Goal: Task Accomplishment & Management: Complete application form

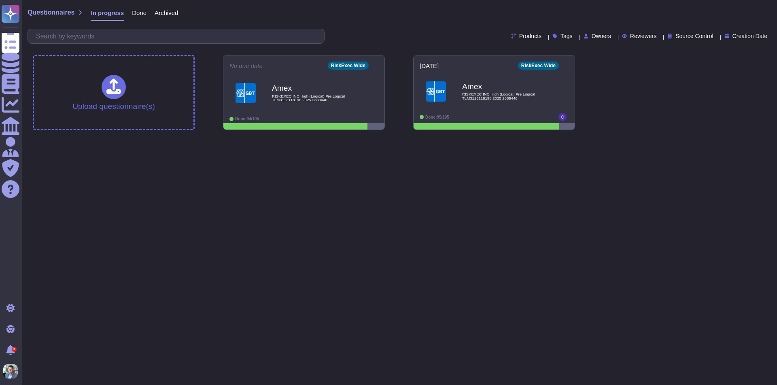
click at [288, 136] on html "Questionnaires Knowledge Base Documents Analytics CAIQ / SIG Admin Trust Center…" at bounding box center [388, 68] width 777 height 136
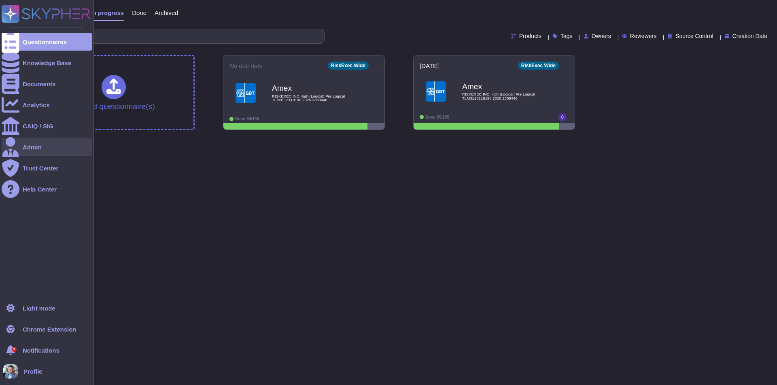
click at [45, 150] on div "Admin" at bounding box center [47, 147] width 90 height 18
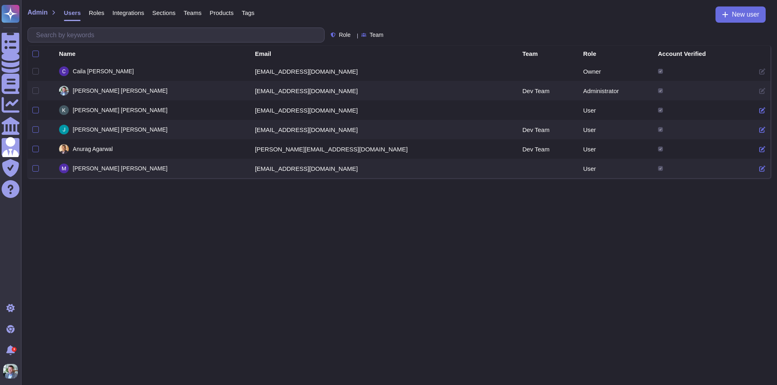
click at [339, 178] on html "Questionnaires Knowledge Base Documents Analytics CAIQ / SIG Admin Trust Center…" at bounding box center [388, 89] width 777 height 178
click at [120, 11] on span "Integrations" at bounding box center [128, 13] width 32 height 6
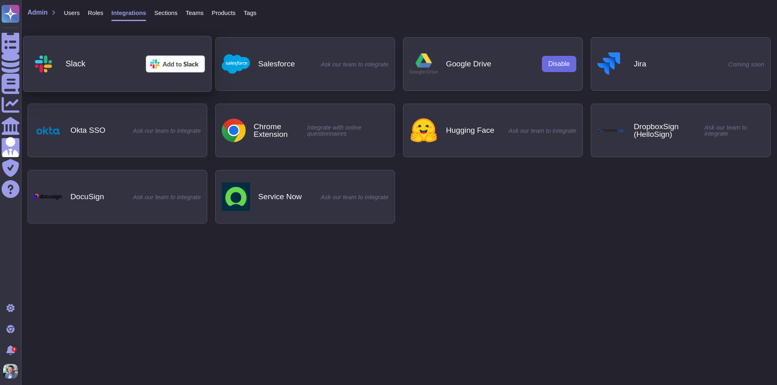
click at [172, 63] on img at bounding box center [175, 63] width 59 height 17
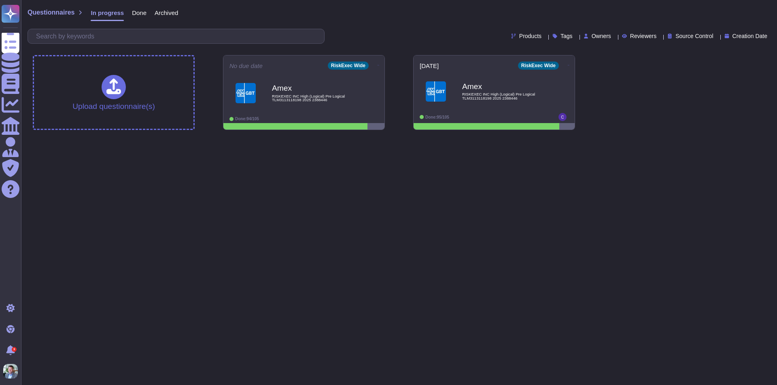
click at [363, 136] on html "Questionnaires Knowledge Base Documents Analytics CAIQ / SIG Admin Trust Center…" at bounding box center [388, 68] width 777 height 136
click at [475, 97] on span "RISKEXEC INC High (Logical) Pre Logical TLM3113118198 2025 2388446" at bounding box center [503, 96] width 82 height 8
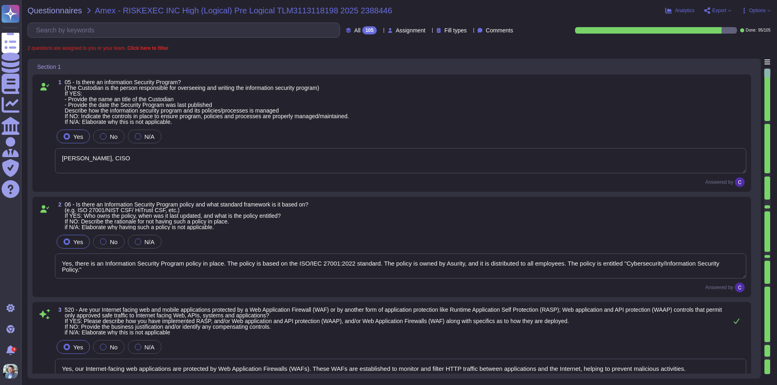
type textarea "Scott Sykes, CISO"
type textarea "Yes, there is an Information Security Program policy in place. The policy is ba…"
type textarea "Yes, our Internet-facing web applications are protected by Web Application Fire…"
type textarea "Yes, there is a Data Governance and Classification Policy in place at RiskExec.…"
type textarea "Yes, our organization has a Security Incident Management policy, which is outli…"
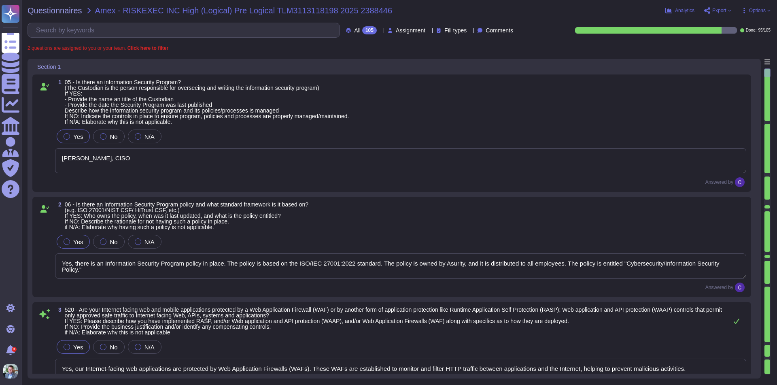
click at [411, 32] on span "Assignment" at bounding box center [411, 31] width 30 height 6
click at [410, 52] on span "Assigned to me" at bounding box center [402, 49] width 42 height 7
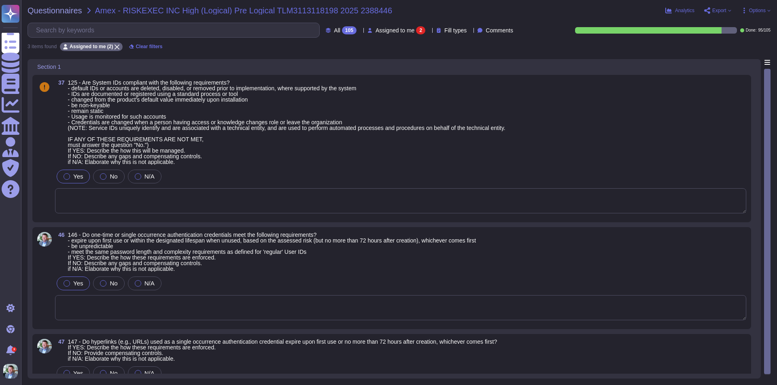
click at [379, 31] on span "Assigned to me" at bounding box center [394, 31] width 39 height 6
click at [248, 161] on span "125 - Are System IDs compliant with the following requirements? - default IDs o…" at bounding box center [286, 122] width 437 height 85
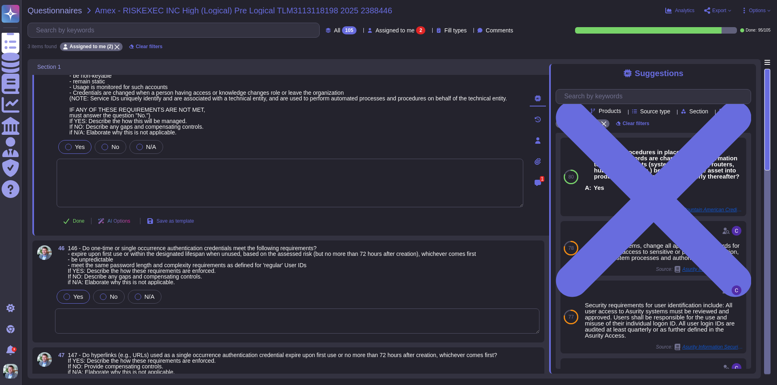
scroll to position [88, 0]
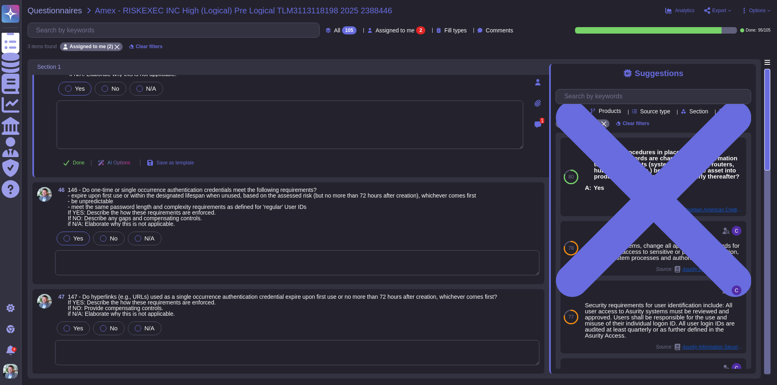
click at [231, 233] on div "Yes No N/A" at bounding box center [297, 238] width 484 height 17
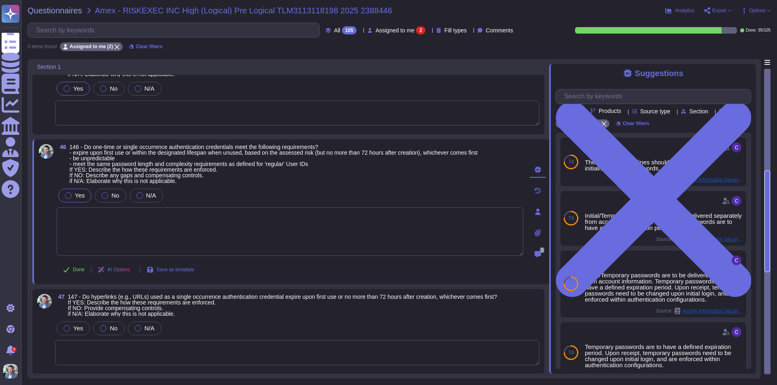
click at [234, 310] on span "147 - Do hyperlinks (e.g., URLs) used as a single occurrence authentication cre…" at bounding box center [282, 305] width 429 height 23
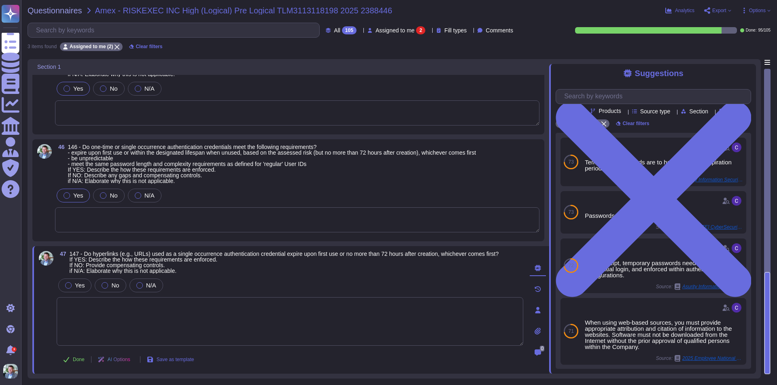
click at [161, 218] on textarea at bounding box center [297, 219] width 484 height 25
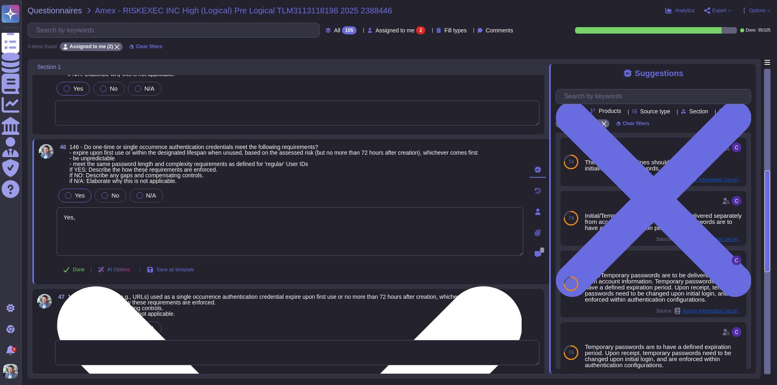
type textarea "Yes,"
type textarea "N"
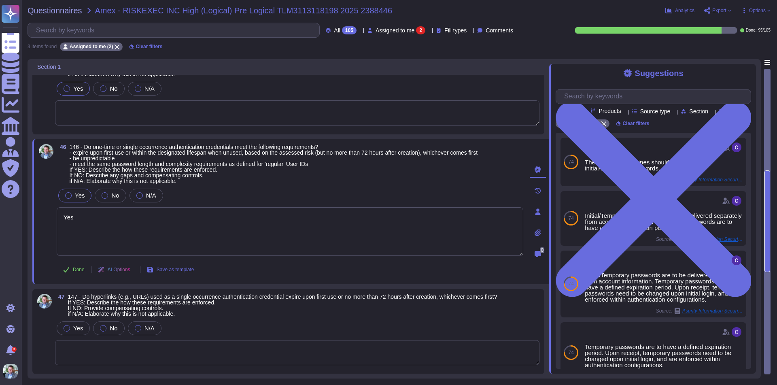
type textarea "Yes"
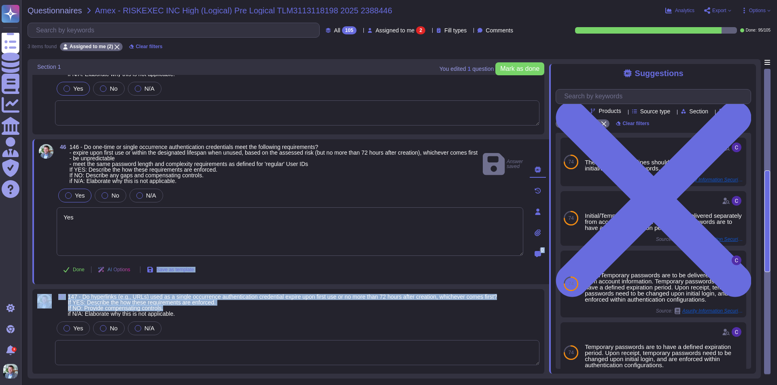
drag, startPoint x: 199, startPoint y: 314, endPoint x: 155, endPoint y: 281, distance: 54.8
click at [134, 272] on div "37 125 - Are System IDs compliant with the following requirements? - default ID…" at bounding box center [290, 172] width 517 height 402
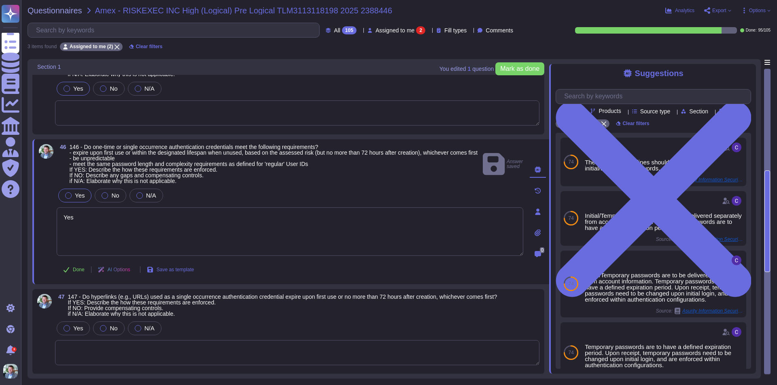
click at [208, 316] on span "147 - Do hyperlinks (e.g., URLs) used as a single occurrence authentication cre…" at bounding box center [282, 305] width 429 height 23
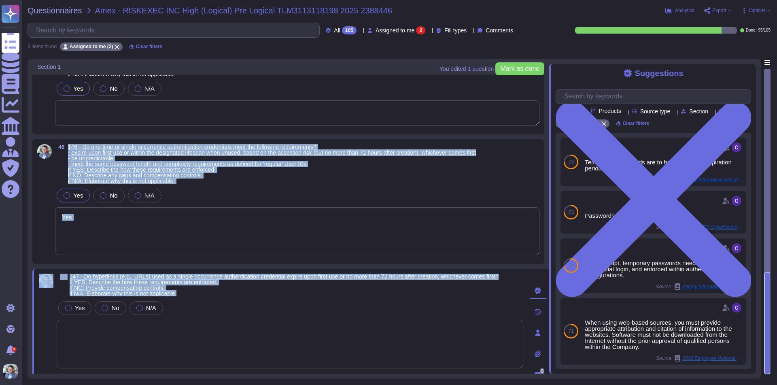
drag, startPoint x: 195, startPoint y: 294, endPoint x: 66, endPoint y: 150, distance: 193.3
click at [66, 150] on div "37 125 - Are System IDs compliant with the following requirements? - default ID…" at bounding box center [290, 183] width 517 height 425
copy div "146 - Do one-time or single occurrence authentication credentials meet the foll…"
click at [299, 241] on textarea "Yes" at bounding box center [297, 231] width 484 height 48
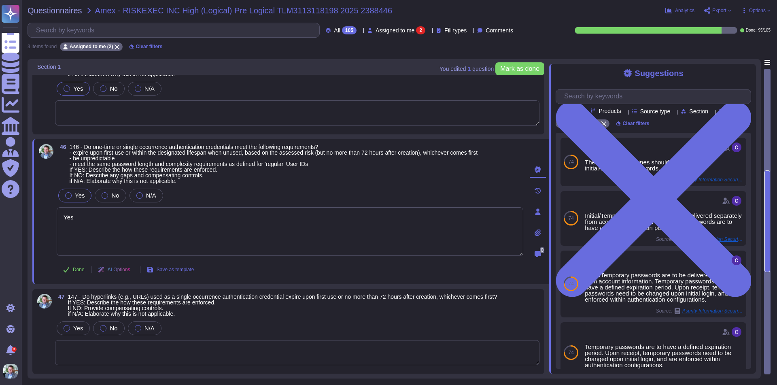
click at [196, 347] on textarea at bounding box center [297, 352] width 484 height 25
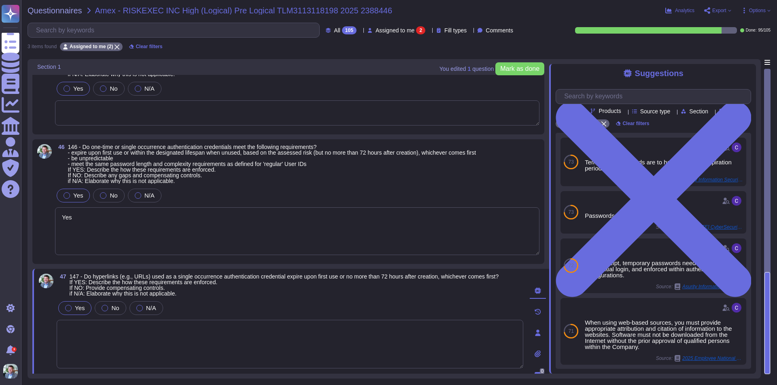
click at [75, 306] on span "Yes" at bounding box center [80, 307] width 10 height 7
click at [118, 334] on textarea at bounding box center [290, 349] width 466 height 49
paste textarea "The password reset hyperlink, which contains the single-occurrence token, is in…"
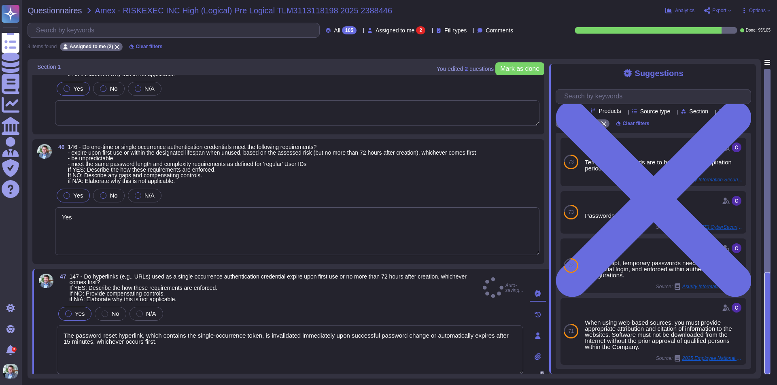
type textarea "The password reset hyperlink, which contains the single-occurrence token, is in…"
click at [66, 313] on div at bounding box center [68, 313] width 6 height 6
click at [67, 313] on div "Yes" at bounding box center [74, 314] width 33 height 14
click at [110, 219] on textarea "Yes" at bounding box center [297, 231] width 484 height 48
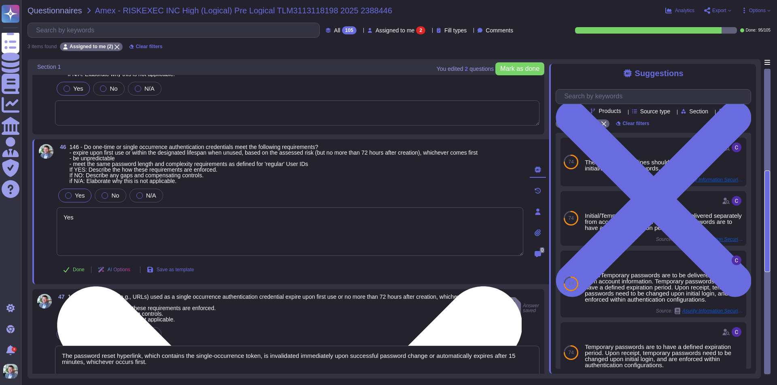
click at [110, 219] on textarea "Yes" at bounding box center [290, 231] width 466 height 49
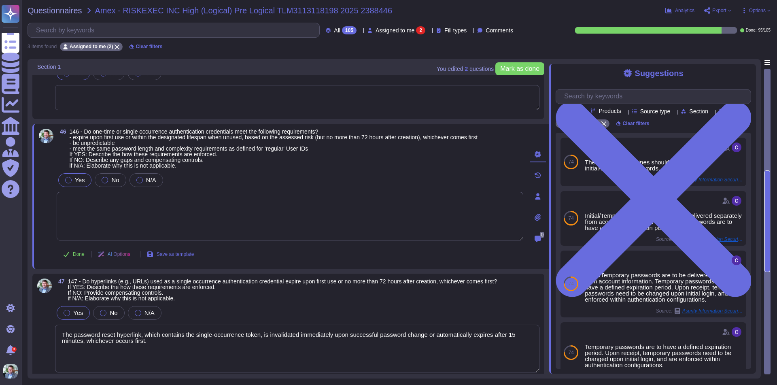
scroll to position [110, 0]
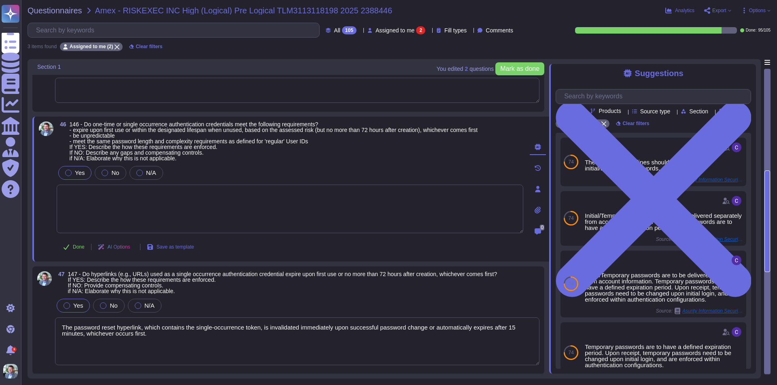
click at [188, 339] on textarea "The password reset hyperlink, which contains the single-occurrence token, is in…" at bounding box center [297, 341] width 484 height 48
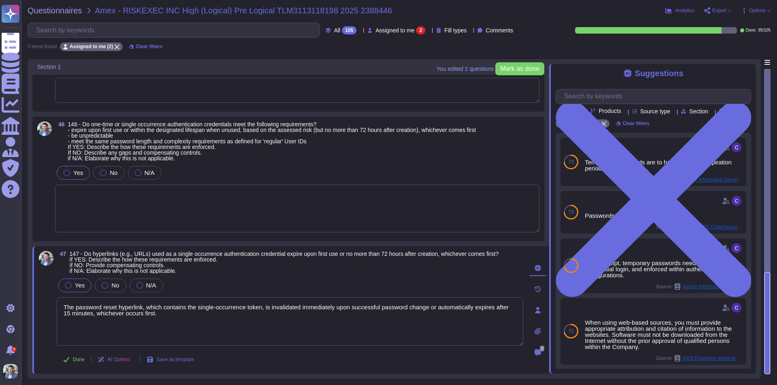
drag, startPoint x: 203, startPoint y: 337, endPoint x: -15, endPoint y: 304, distance: 220.5
click at [0, 304] on html "Questionnaires Knowledge Base Documents Analytics CAIQ / SIG Admin Trust Center…" at bounding box center [388, 192] width 777 height 385
paste textarea "is securely delivered via email to the address of the user requesting the reset…"
click at [348, 314] on textarea "The password reset hyperlink is securely delivered via email to the address of …" at bounding box center [290, 321] width 466 height 49
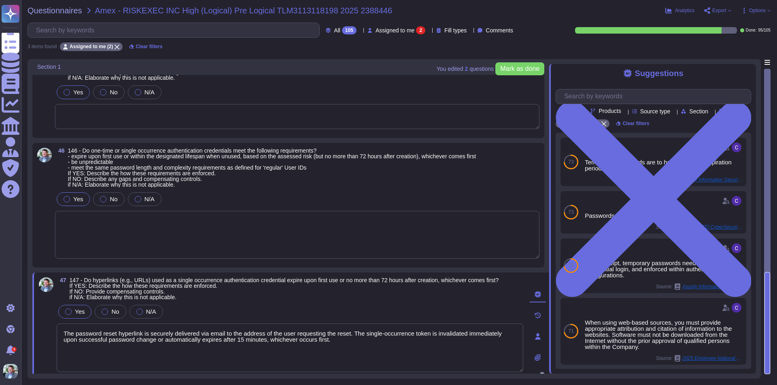
scroll to position [70, 0]
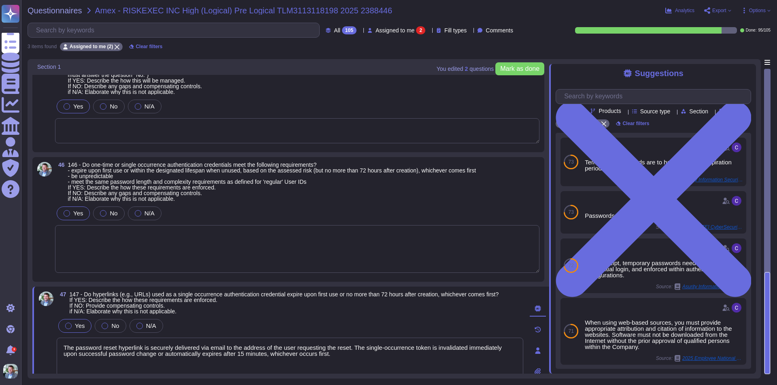
type textarea "The password reset hyperlink is securely delivered via email to the address of …"
click at [187, 244] on textarea at bounding box center [297, 249] width 484 height 48
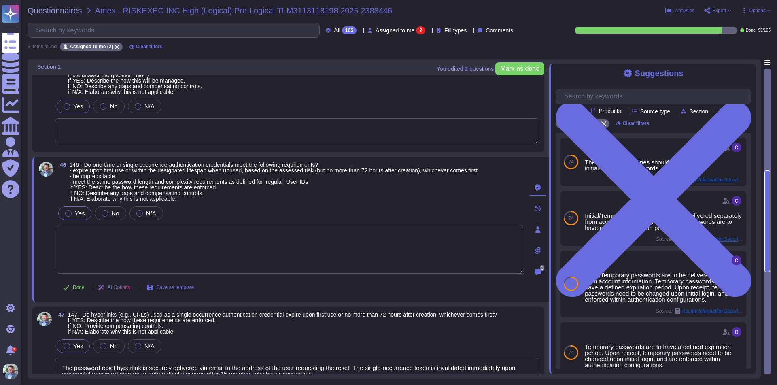
paste textarea "Expiry Policy: The credential expires upon first use or after 15 minutes, which…"
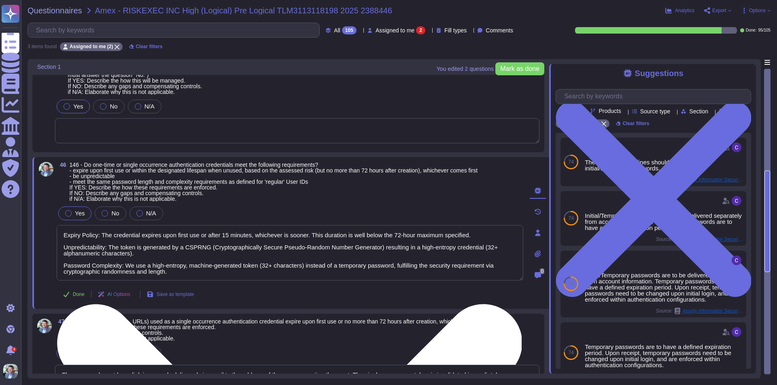
drag, startPoint x: 469, startPoint y: 234, endPoint x: 308, endPoint y: 235, distance: 160.6
click at [308, 235] on textarea "Expiry Policy: The credential expires upon first use or after 15 minutes, which…" at bounding box center [290, 252] width 466 height 55
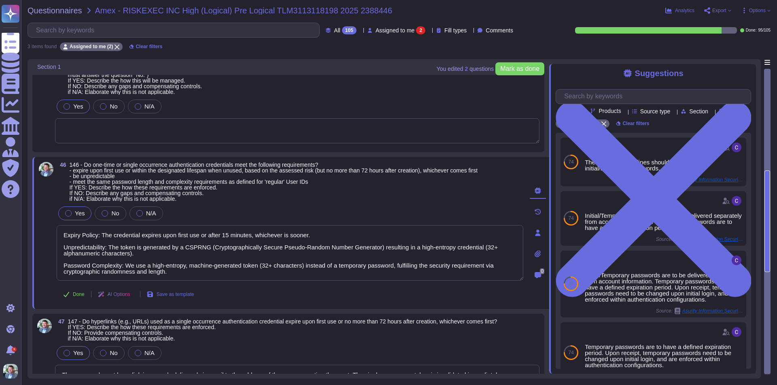
drag, startPoint x: 164, startPoint y: 270, endPoint x: -34, endPoint y: 213, distance: 206.1
click at [0, 213] on html "Questionnaires Knowledge Base Documents Analytics CAIQ / SIG Admin Trust Center…" at bounding box center [388, 192] width 777 height 385
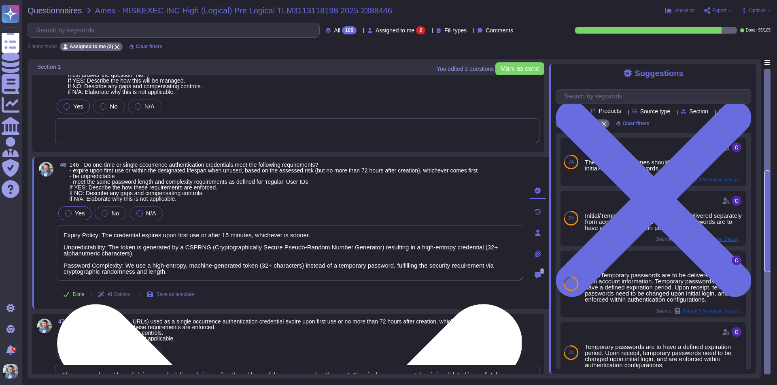
paste textarea "from a high-entropy GUID and strengthened an industry-standard cryptographic ha…"
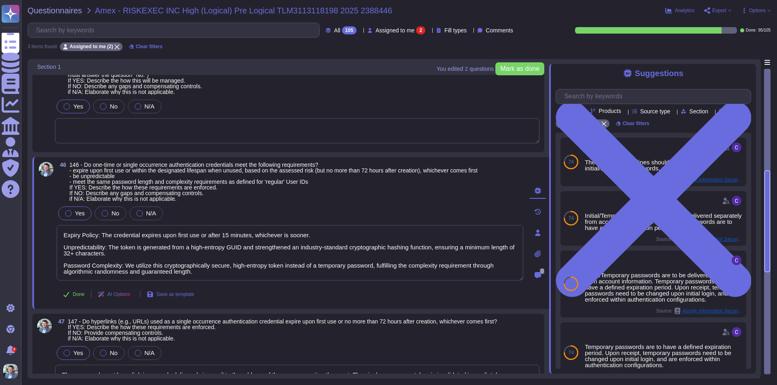
click at [238, 199] on span "146 - Do one-time or single occurrence authentication credentials meet the foll…" at bounding box center [274, 182] width 408 height 40
drag, startPoint x: 214, startPoint y: 273, endPoint x: -10, endPoint y: 224, distance: 229.4
click at [0, 224] on html "Questionnaires Knowledge Base Documents Analytics CAIQ / SIG Admin Trust Center…" at bounding box center [388, 192] width 777 height 385
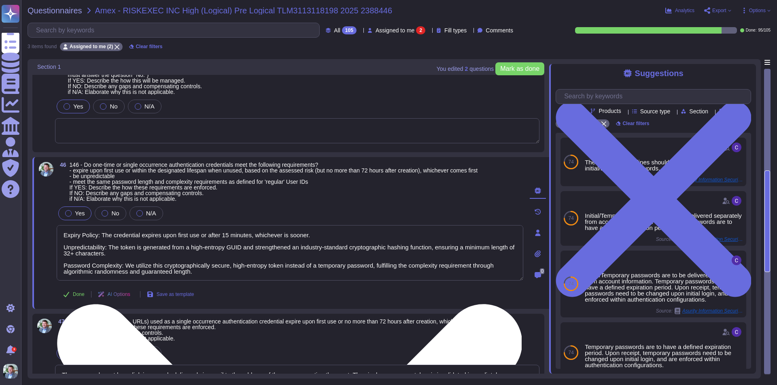
paste textarea "using a cryptographically secure random number generator and strengthened via"
click at [233, 273] on textarea "Expiry Policy: The credential expires upon first use or after 15 minutes, which…" at bounding box center [290, 252] width 466 height 55
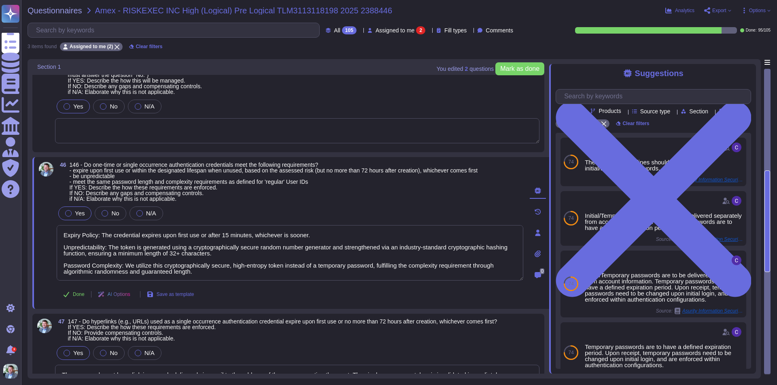
type textarea "Expiry Policy: The credential expires upon first use or after 15 minutes, which…"
click at [202, 205] on div "Yes No N/A" at bounding box center [290, 213] width 466 height 17
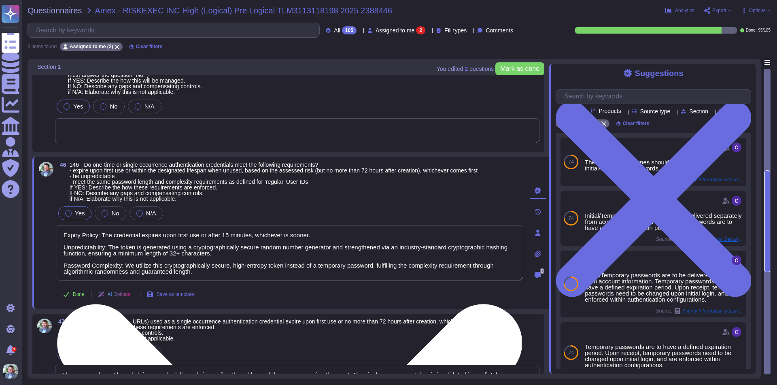
click at [219, 275] on textarea "Expiry Policy: The credential expires upon first use or after 15 minutes, which…" at bounding box center [290, 252] width 466 height 55
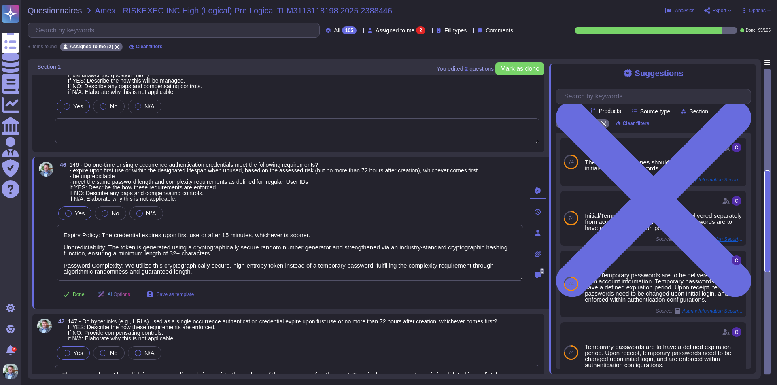
drag, startPoint x: 230, startPoint y: 275, endPoint x: -70, endPoint y: 208, distance: 307.5
click at [0, 208] on html "Questionnaires Knowledge Base Documents Analytics CAIQ / SIG Admin Trust Center…" at bounding box center [388, 192] width 777 height 385
drag, startPoint x: 225, startPoint y: 274, endPoint x: 36, endPoint y: 229, distance: 193.7
click at [36, 229] on div "46 146 - Do one-time or single occurrence authentication credentials meet the f…" at bounding box center [290, 233] width 517 height 152
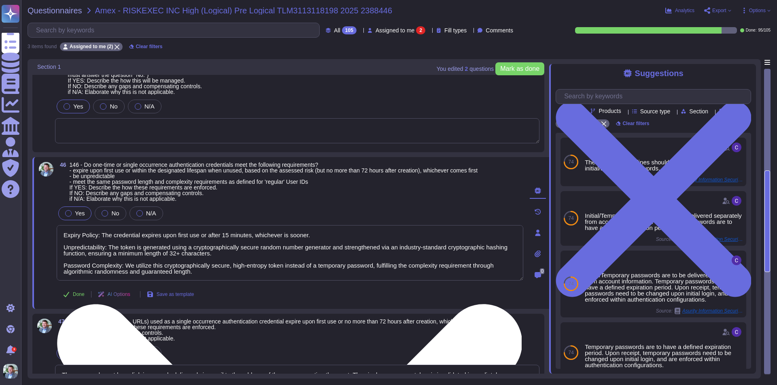
click at [212, 267] on textarea "Expiry Policy: The credential expires upon first use or after 15 minutes, which…" at bounding box center [290, 252] width 466 height 55
click at [231, 262] on textarea "Expiry Policy: The credential expires upon first use or after 15 minutes, which…" at bounding box center [290, 252] width 466 height 55
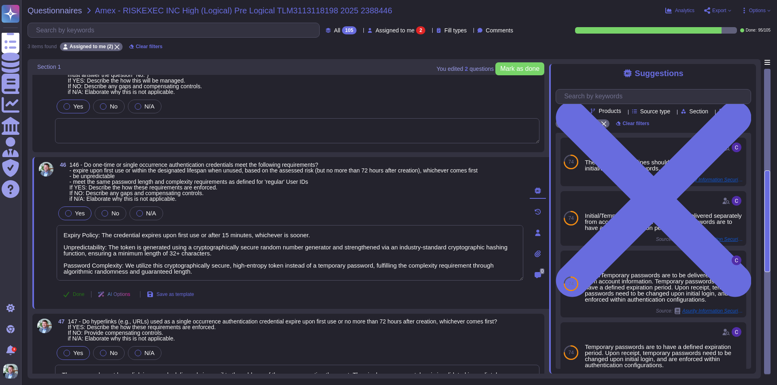
click at [73, 292] on span "Done" at bounding box center [79, 294] width 12 height 5
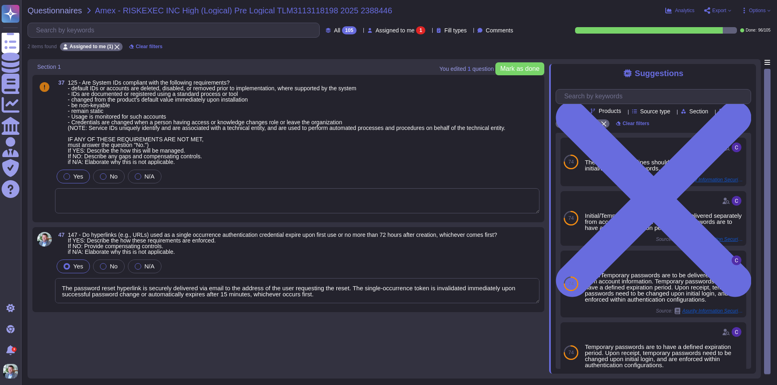
type textarea "The password reset hyperlink is securely delivered via email to the address of …"
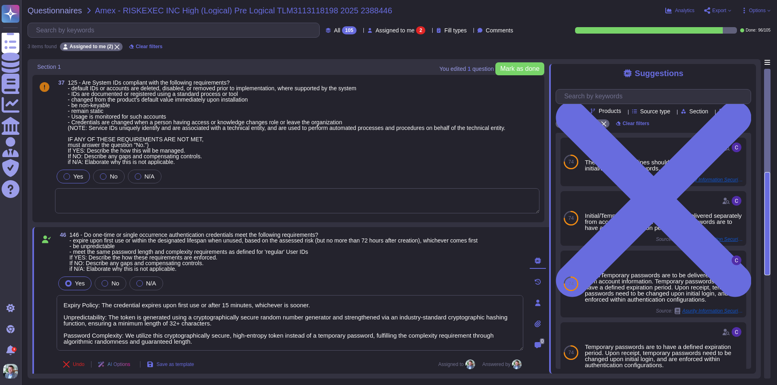
type textarea "The password reset hyperlink is securely delivered via email to the address of …"
type textarea "Expiry Policy: The credential expires upon first use or after 15 minutes, which…"
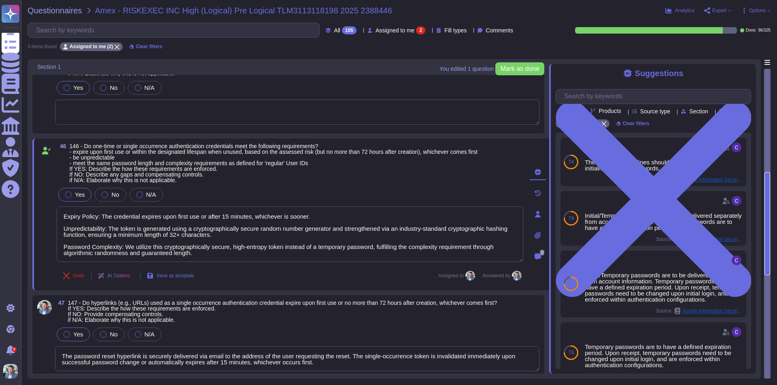
scroll to position [95, 0]
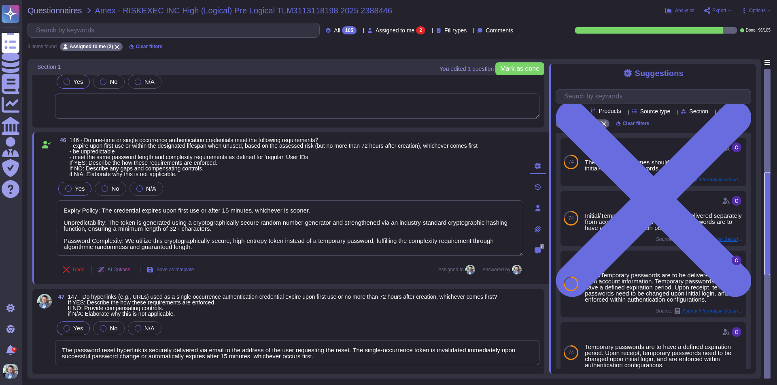
click at [287, 328] on div "Yes No N/A" at bounding box center [297, 328] width 484 height 17
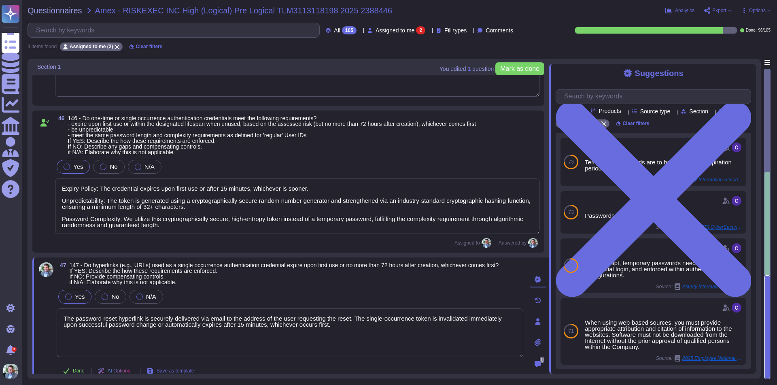
scroll to position [128, 0]
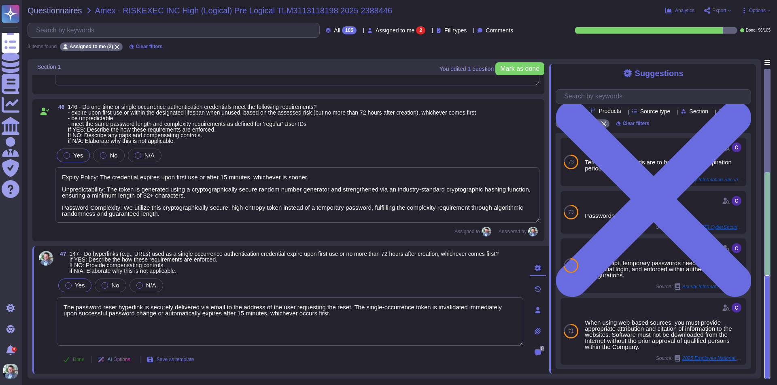
click at [81, 359] on span "Done" at bounding box center [79, 359] width 12 height 5
type textarea "The password reset hyperlink is securely delivered via email to the address of …"
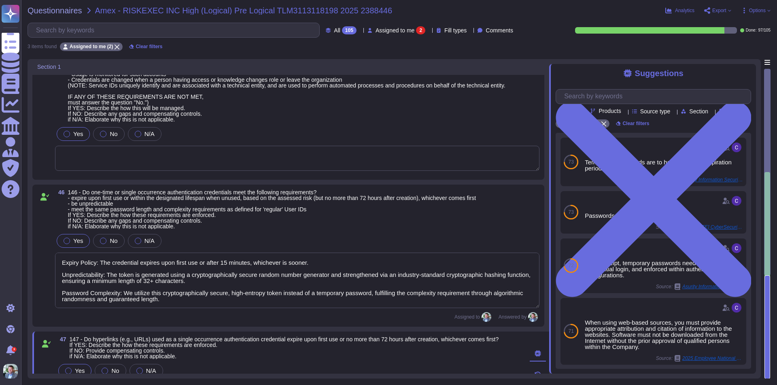
scroll to position [0, 0]
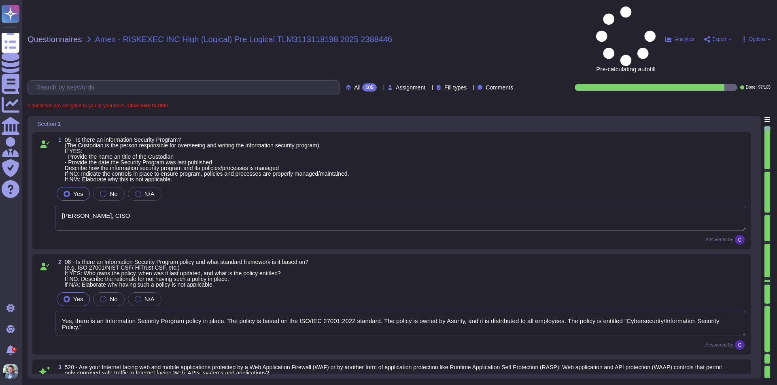
type textarea "[PERSON_NAME], CISO"
type textarea "Yes, there is an Information Security Program policy in place. The policy is ba…"
type textarea "Yes, our Internet-facing web applications are protected by Web Application Fire…"
type textarea "Yes, there is a Data Governance and Classification Policy in place at RiskExec.…"
type textarea "Yes, our organization has a Security Incident Management policy, which is outli…"
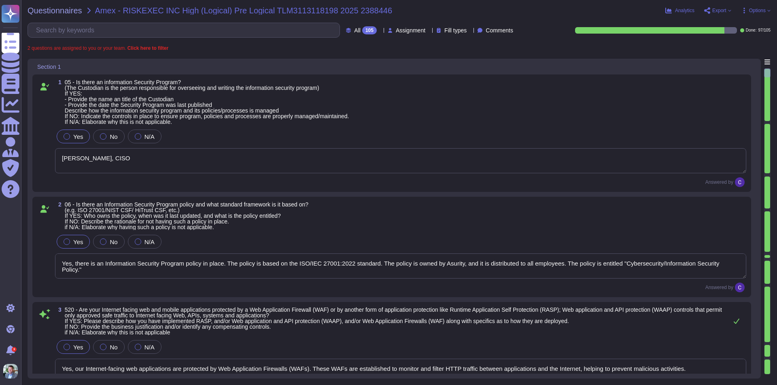
click at [400, 30] on span "Assignment" at bounding box center [411, 31] width 30 height 6
click at [401, 48] on span "Assigned to me" at bounding box center [402, 49] width 42 height 7
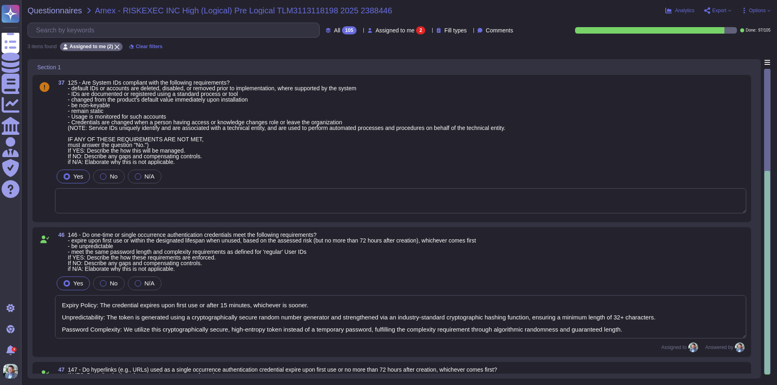
type textarea "Expiry Policy: The credential expires upon first use or after 15 minutes, which…"
type textarea "The password reset hyperlink is securely delivered via email to the address of …"
click at [457, 30] on div "Fill types" at bounding box center [453, 30] width 34 height 6
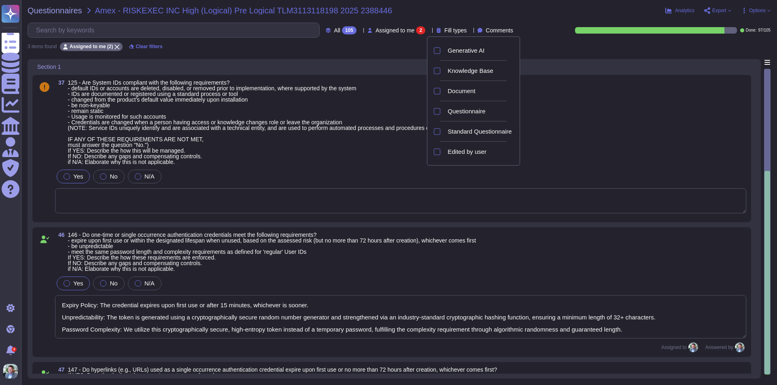
click at [453, 12] on div "Questionnaires Amex - RISKEXEC INC High (Logical) Pre Logical TLM3113118198 202…" at bounding box center [303, 10] width 551 height 8
click at [338, 33] on div "All 105" at bounding box center [343, 30] width 34 height 8
